Goal: Task Accomplishment & Management: Manage account settings

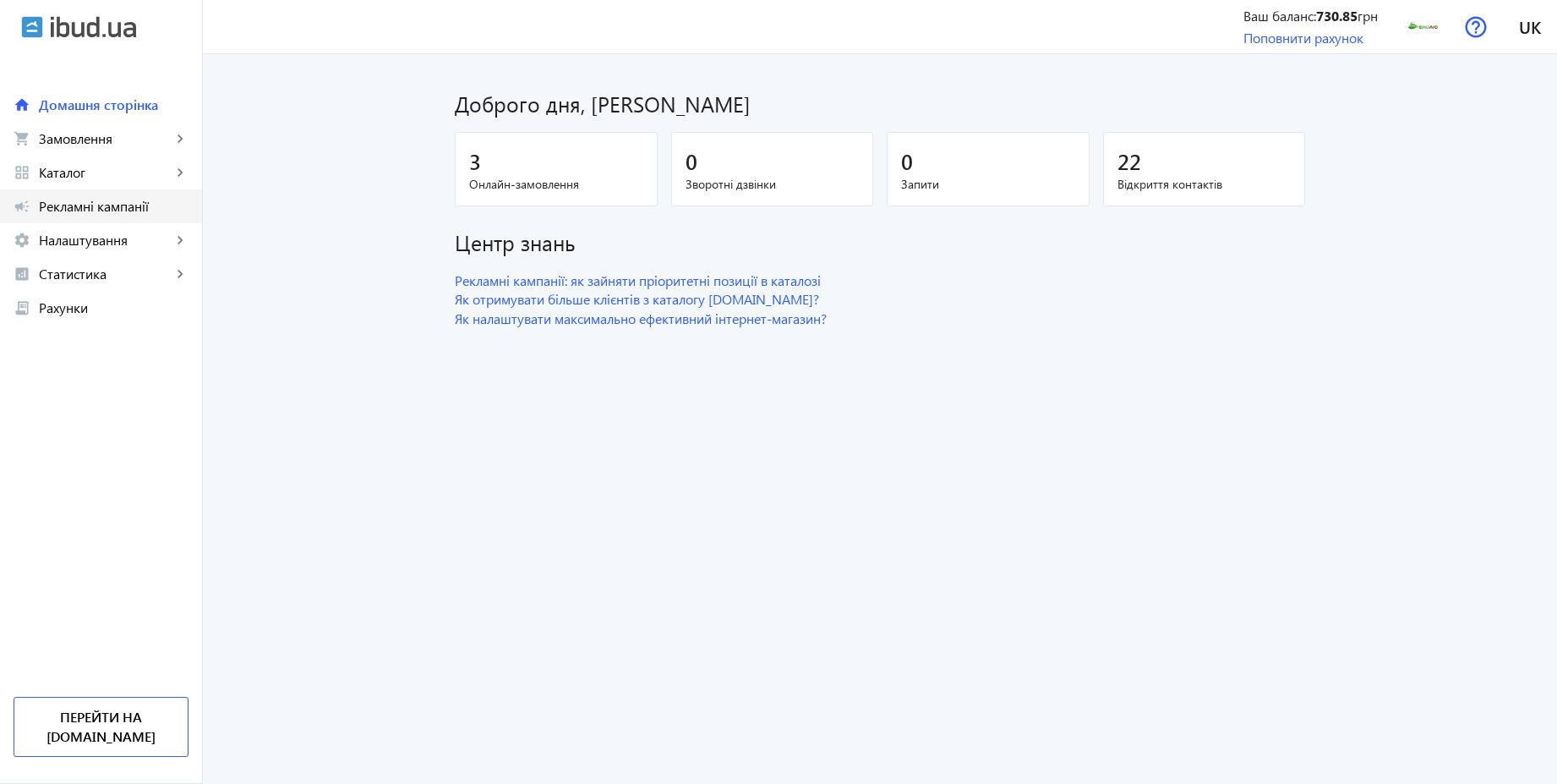
click at [78, 207] on span "Рекламні кампанії" at bounding box center [113, 207] width 150 height 17
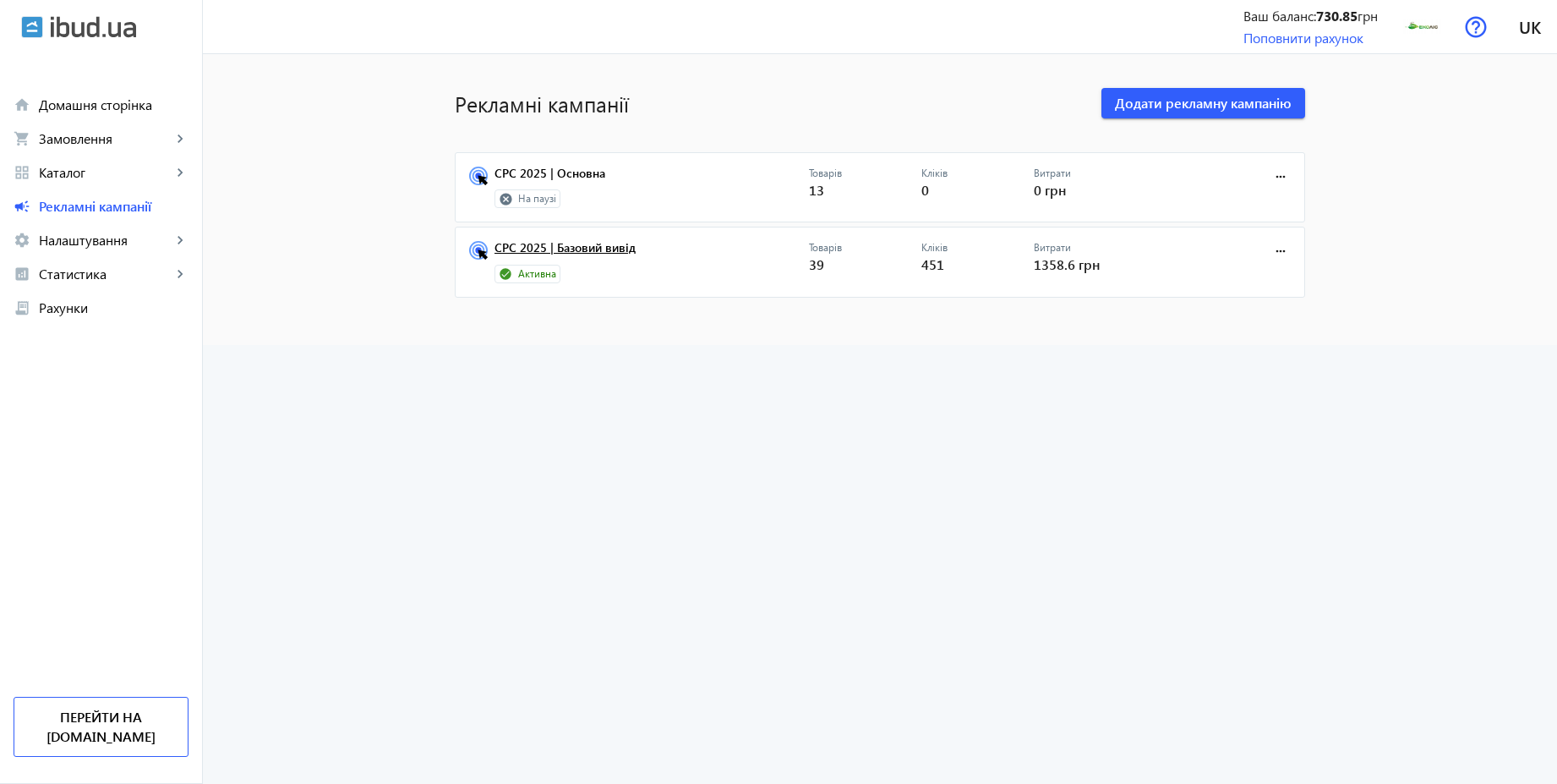
click at [547, 251] on link "CPC 2025 | Базовий вивід" at bounding box center [651, 253] width 314 height 24
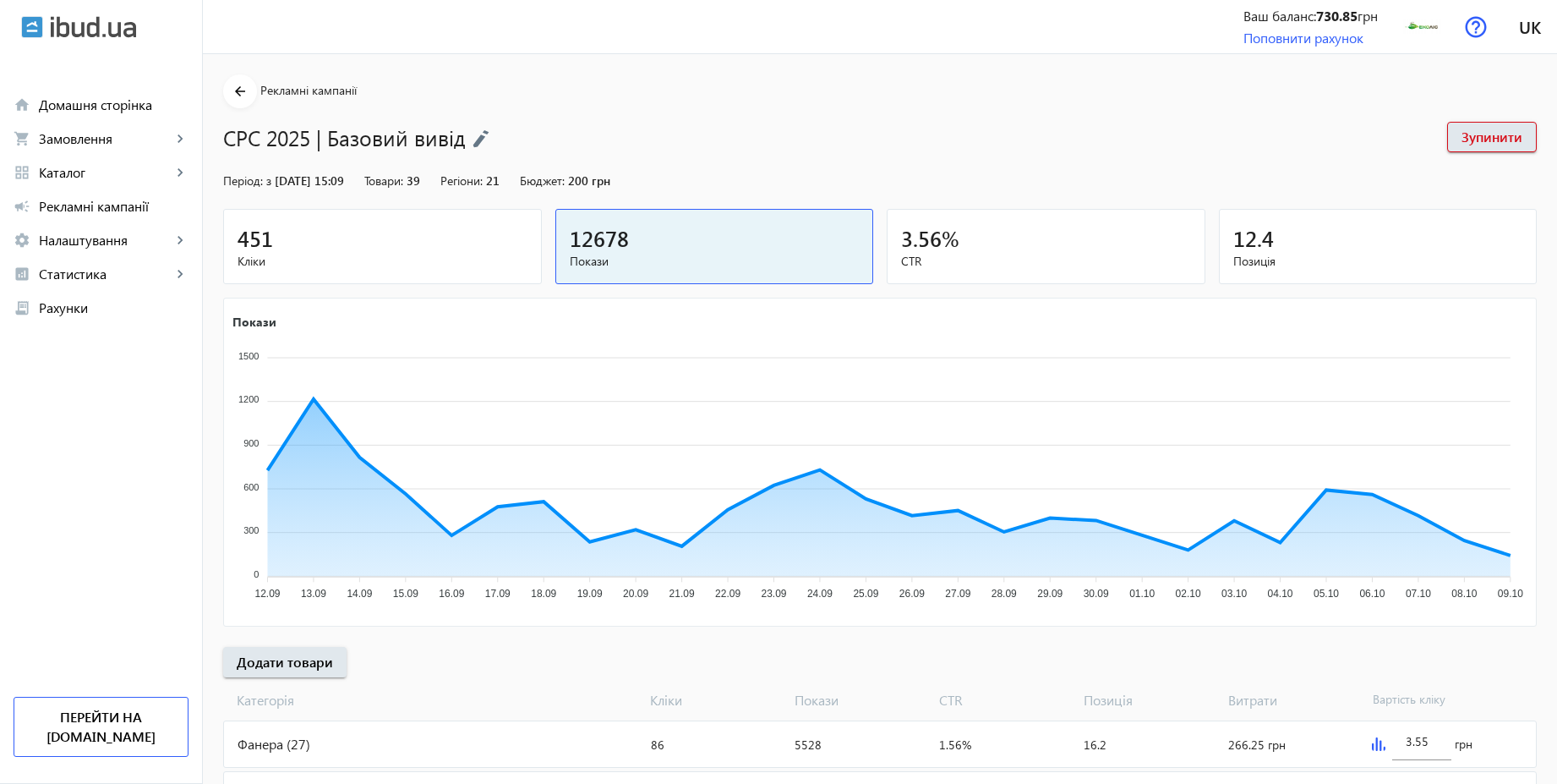
click at [420, 262] on span "Кліки" at bounding box center [383, 262] width 290 height 17
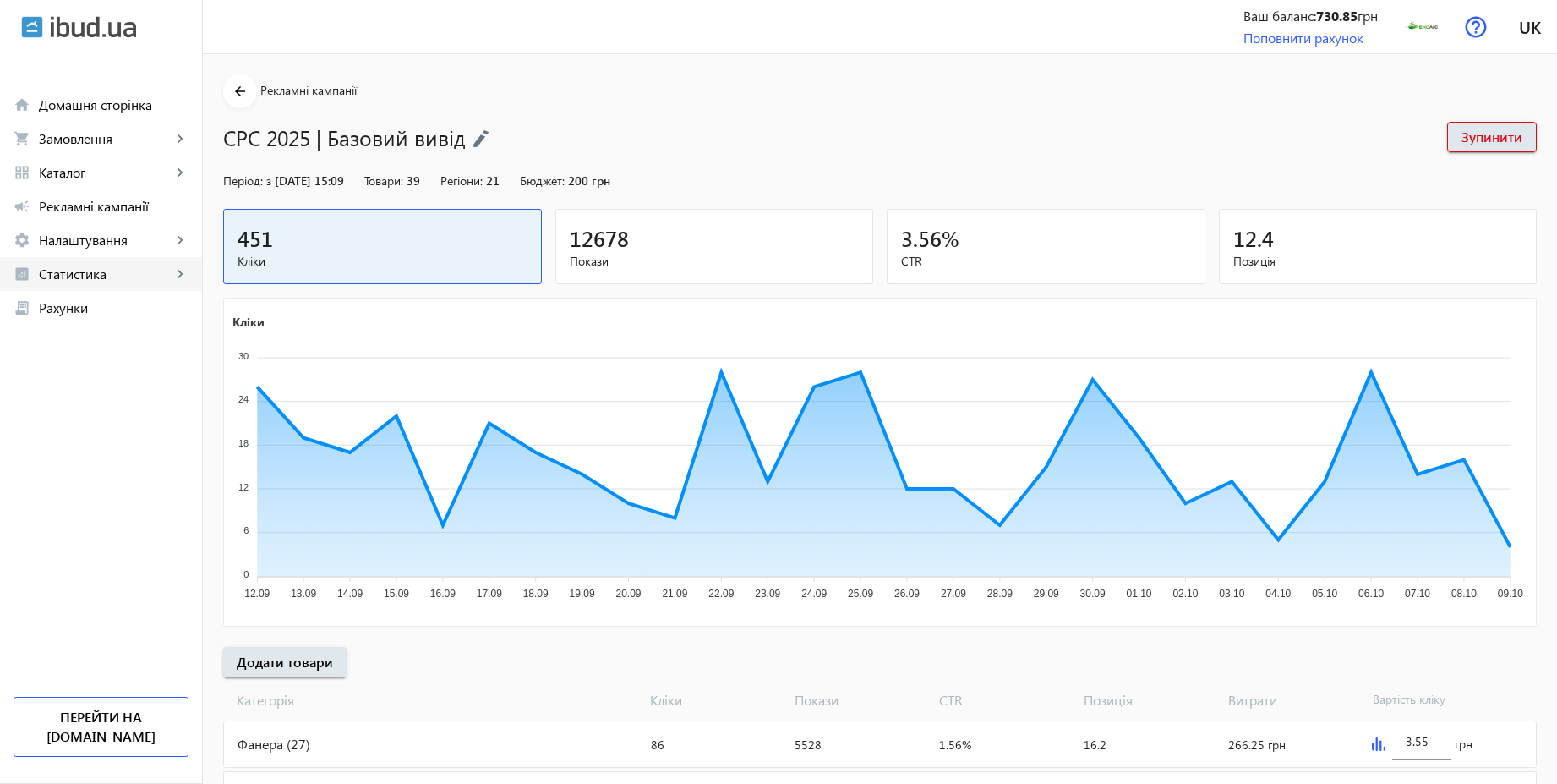
click at [91, 278] on span "Статистика" at bounding box center [105, 273] width 133 height 17
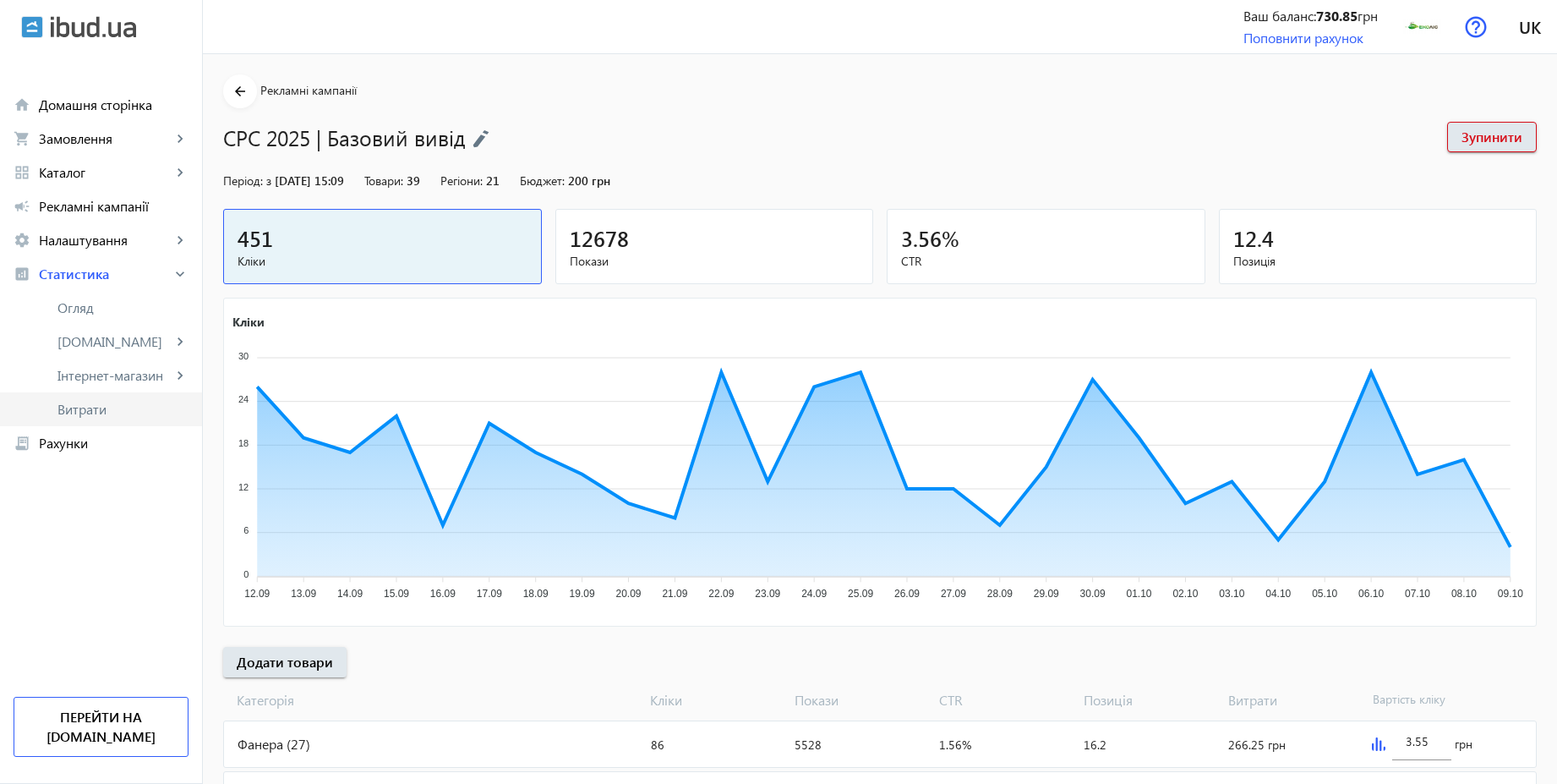
click at [98, 403] on span "Витрати" at bounding box center [123, 409] width 131 height 17
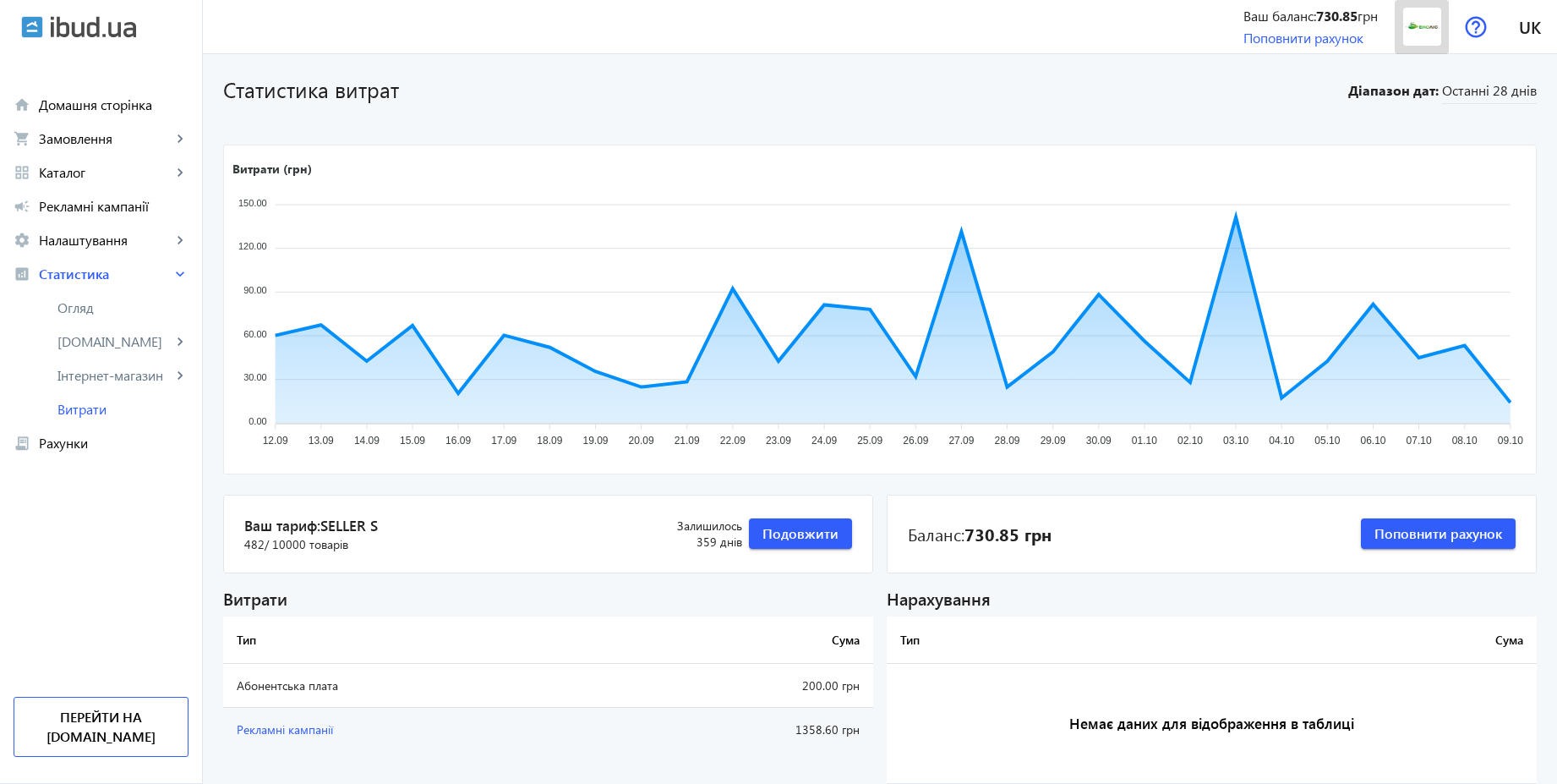
click at [1416, 27] on img at bounding box center [1422, 26] width 38 height 38
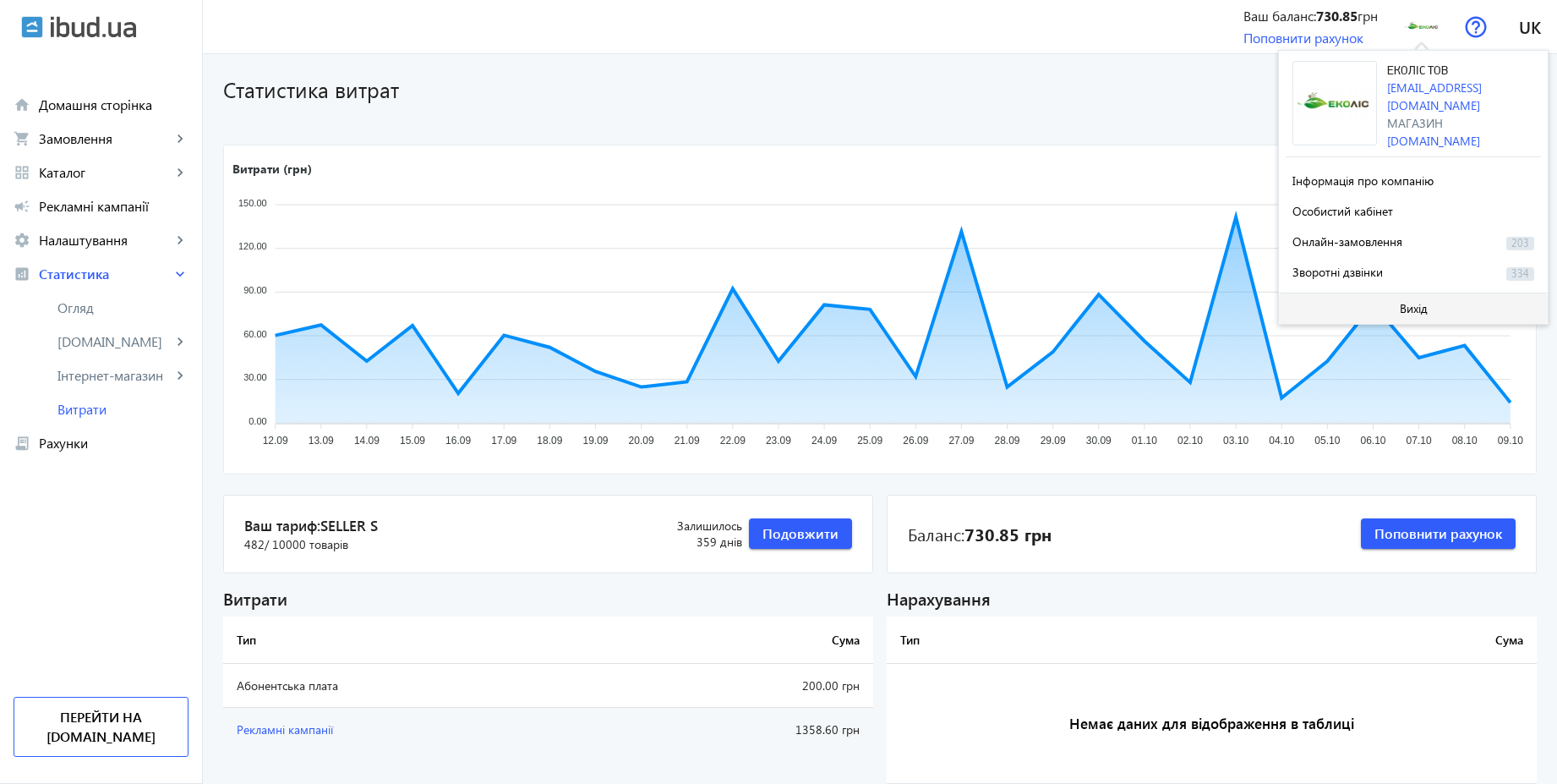
click at [1411, 301] on span "Вихід" at bounding box center [1413, 308] width 28 height 14
